Goal: Find specific page/section: Find specific page/section

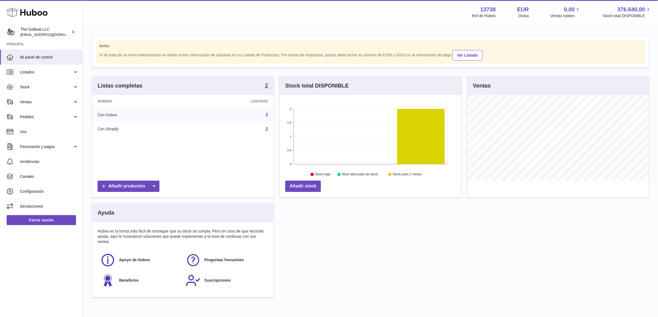
scroll to position [86, 182]
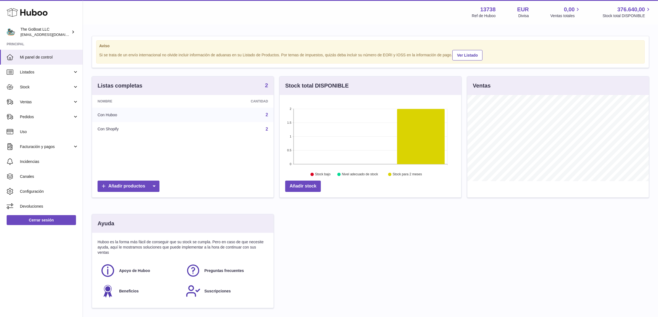
click at [265, 85] on strong "2" at bounding box center [266, 86] width 3 height 6
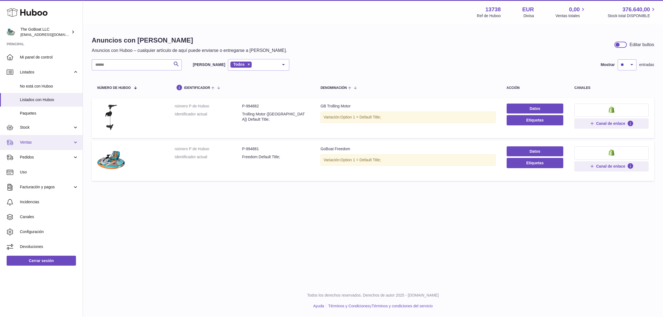
click at [45, 140] on span "Ventas" at bounding box center [46, 142] width 53 height 5
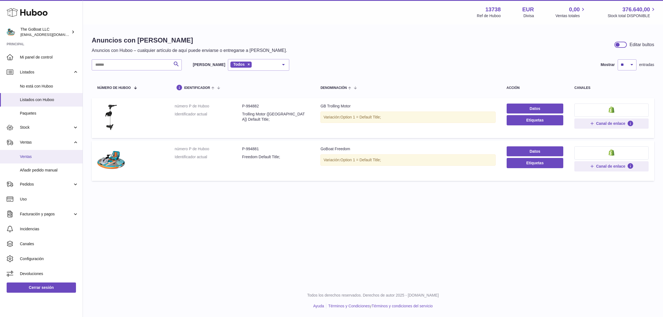
click at [45, 155] on span "Ventas" at bounding box center [49, 156] width 59 height 5
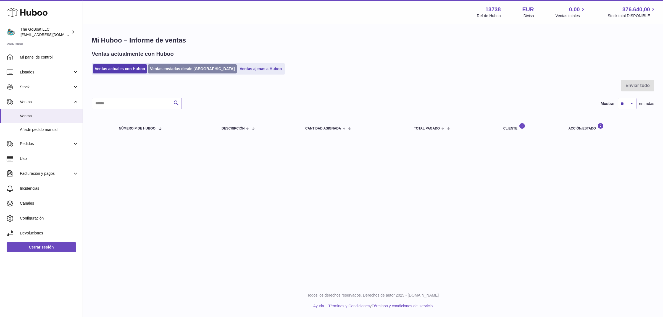
click at [195, 69] on link "Ventas enviadas desde [GEOGRAPHIC_DATA]" at bounding box center [192, 68] width 89 height 9
